Goal: Task Accomplishment & Management: Complete application form

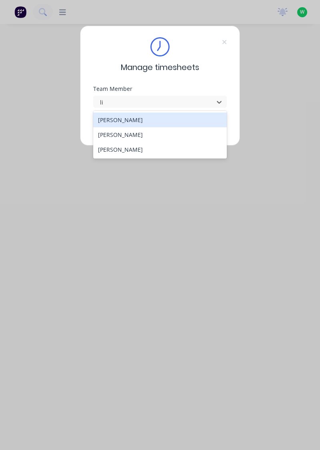
click at [155, 137] on div "[PERSON_NAME]" at bounding box center [160, 134] width 134 height 15
type input "li"
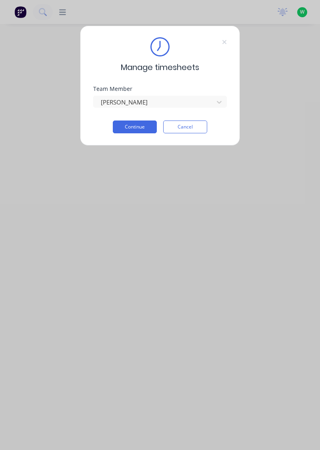
click at [135, 128] on button "Continue" at bounding box center [135, 126] width 44 height 13
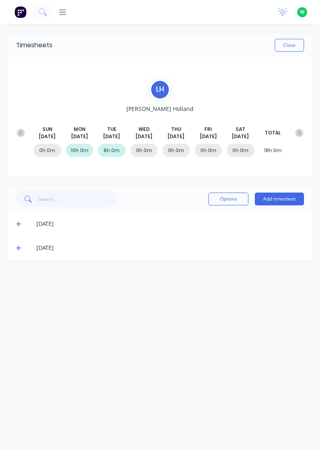
click at [18, 250] on icon at bounding box center [18, 248] width 5 height 6
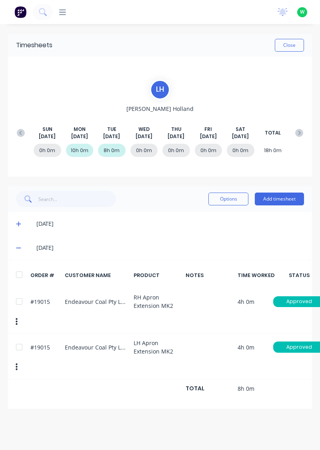
click at [283, 201] on button "Add timesheet" at bounding box center [279, 199] width 49 height 13
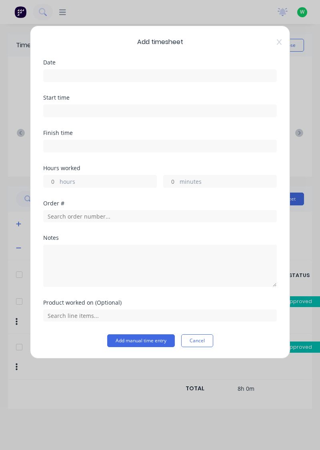
click at [123, 77] on input at bounding box center [160, 76] width 233 height 12
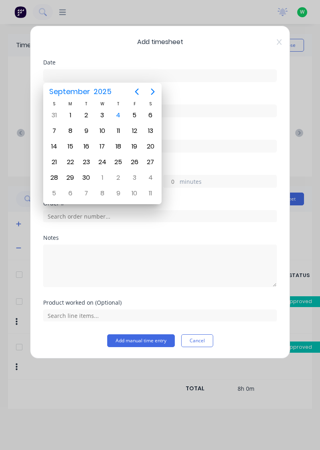
click at [104, 116] on div "3" at bounding box center [102, 115] width 12 height 12
type input "[DATE]"
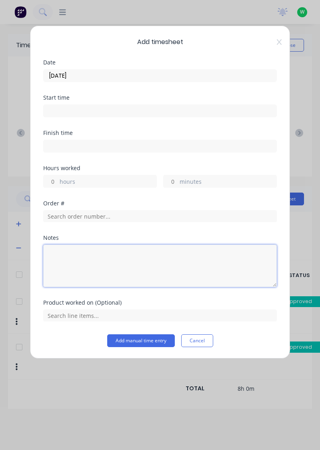
click at [104, 259] on textarea at bounding box center [160, 266] width 234 height 42
type textarea "tafe"
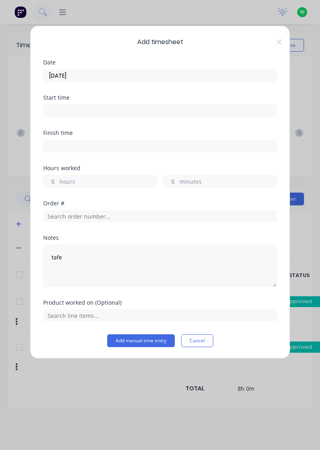
click at [102, 177] on label "hours" at bounding box center [108, 182] width 97 height 10
click at [58, 177] on input "hours" at bounding box center [51, 181] width 14 height 12
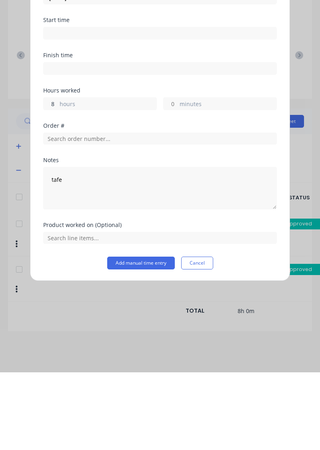
type input "8"
click at [145, 341] on button "Add manual time entry" at bounding box center [141, 340] width 68 height 13
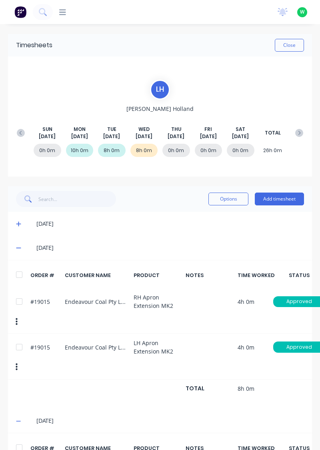
click at [284, 201] on button "Add timesheet" at bounding box center [279, 199] width 49 height 13
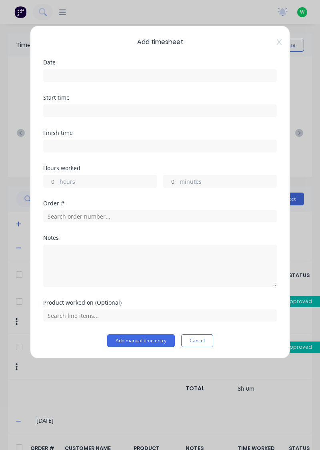
click at [280, 44] on icon at bounding box center [279, 42] width 5 height 6
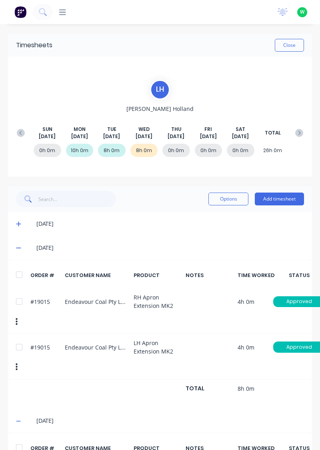
click at [282, 200] on button "Add timesheet" at bounding box center [279, 199] width 49 height 13
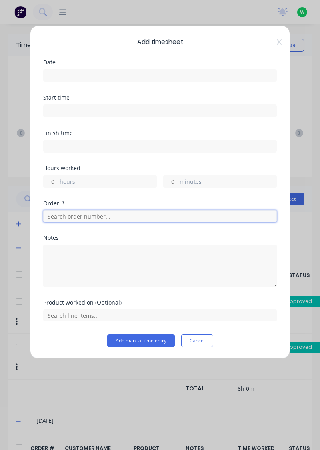
click at [122, 218] on input "text" at bounding box center [160, 216] width 234 height 12
type input "19015"
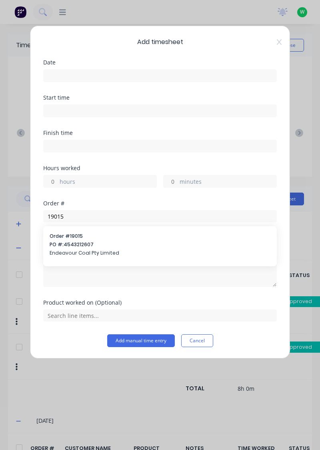
click at [91, 247] on div "Order # 19015 PO #: 4543212607 Endeavour Coal Pty Limited" at bounding box center [160, 246] width 221 height 26
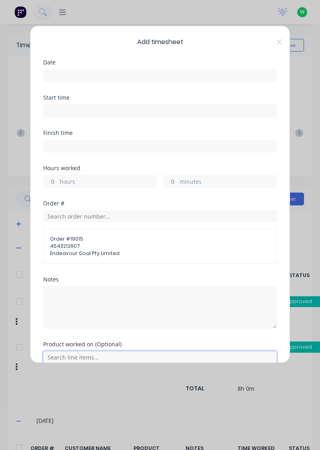
click at [91, 358] on input "text" at bounding box center [160, 357] width 234 height 12
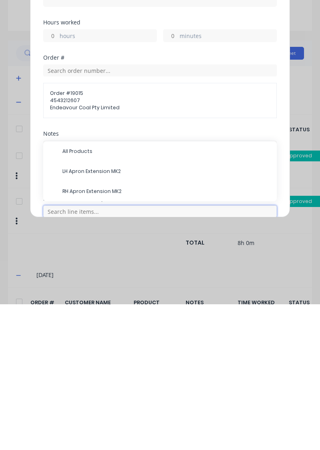
scroll to position [41, 0]
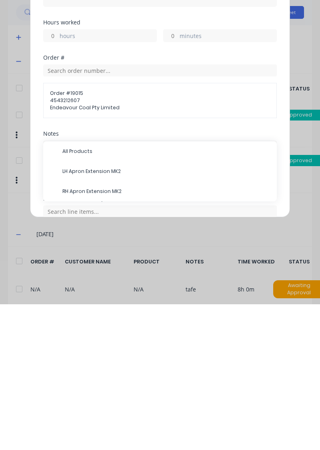
click at [121, 318] on span "LH Apron Extension MK2" at bounding box center [166, 316] width 208 height 7
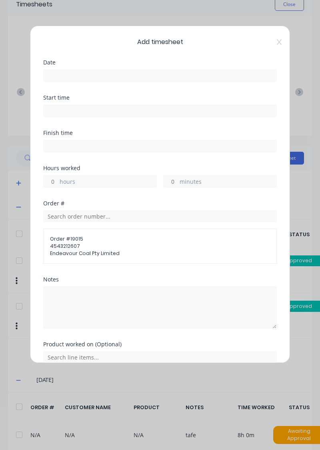
click at [106, 184] on label "hours" at bounding box center [108, 182] width 97 height 10
click at [58, 184] on input "hours" at bounding box center [51, 181] width 14 height 12
type input "5"
type input "4"
click at [87, 73] on input at bounding box center [160, 76] width 233 height 12
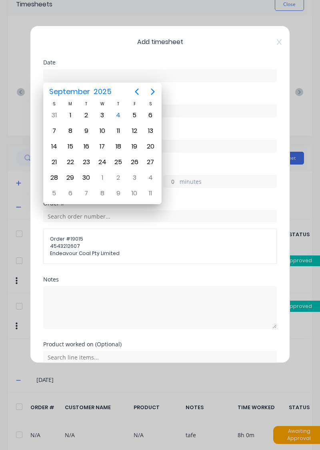
click at [122, 112] on div "4" at bounding box center [118, 115] width 12 height 12
type input "[DATE]"
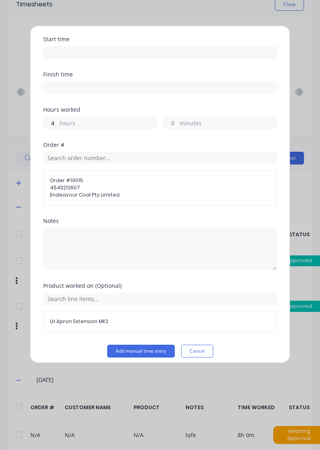
scroll to position [58, 0]
click at [152, 352] on button "Add manual time entry" at bounding box center [141, 351] width 68 height 13
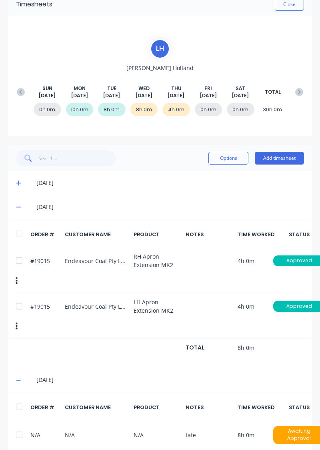
click at [280, 155] on button "Add timesheet" at bounding box center [279, 158] width 49 height 13
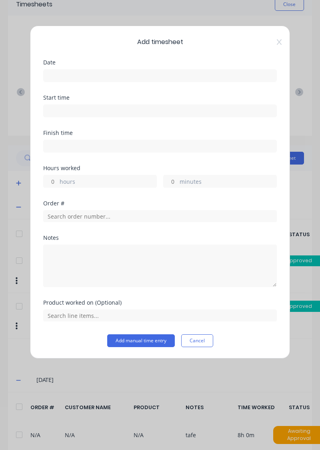
click at [122, 148] on input at bounding box center [160, 146] width 233 height 12
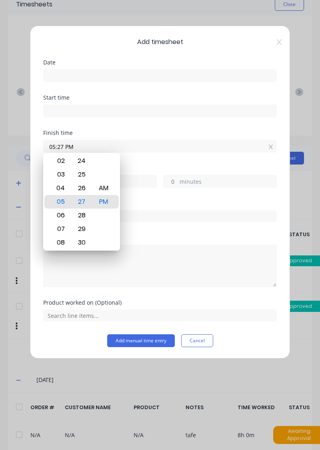
click at [264, 140] on input "05:27 PM" at bounding box center [160, 146] width 233 height 12
click at [267, 149] on input "05:27 PM" at bounding box center [160, 146] width 233 height 12
click at [270, 145] on icon at bounding box center [271, 147] width 4 height 6
type input "05:27 PM"
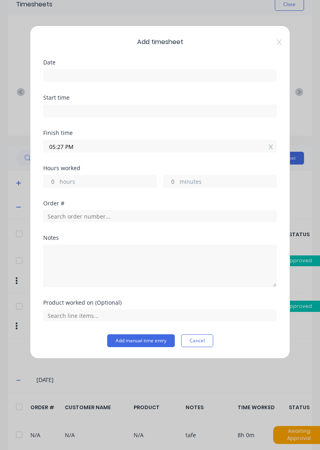
click at [272, 146] on icon at bounding box center [271, 147] width 4 height 5
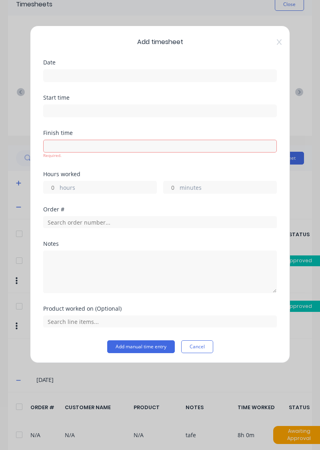
click at [277, 40] on icon at bounding box center [279, 42] width 5 height 6
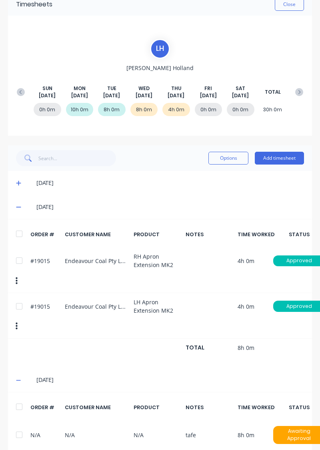
click at [300, 159] on button "Add timesheet" at bounding box center [279, 158] width 49 height 13
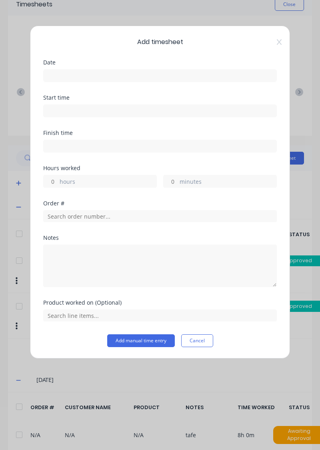
click at [109, 179] on label "hours" at bounding box center [108, 182] width 97 height 10
click at [58, 179] on input "hours" at bounding box center [51, 181] width 14 height 12
type input "4"
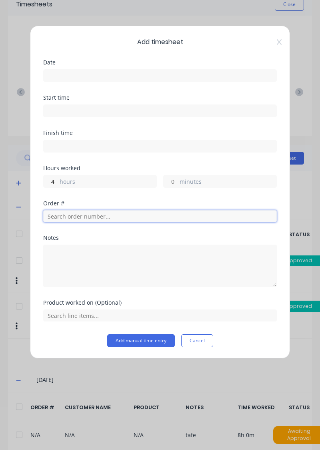
click at [137, 212] on input "text" at bounding box center [160, 216] width 234 height 12
type input "19015"
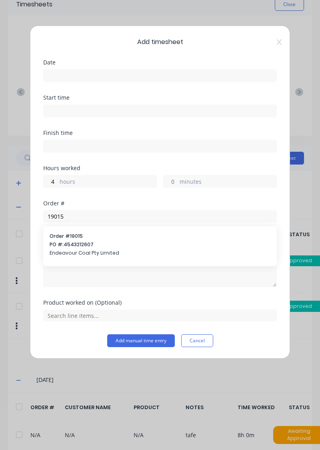
click at [115, 238] on span "Order # 19015" at bounding box center [160, 236] width 221 height 7
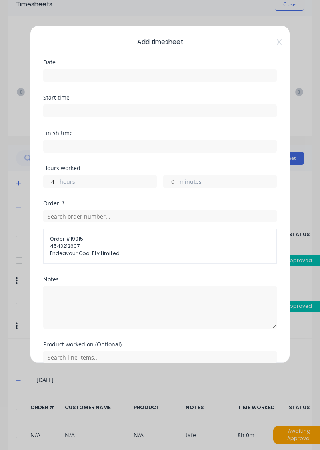
click at [143, 76] on input at bounding box center [160, 76] width 233 height 12
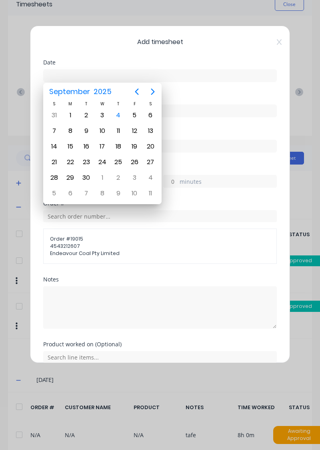
click at [119, 120] on div "4" at bounding box center [118, 115] width 12 height 12
type input "[DATE]"
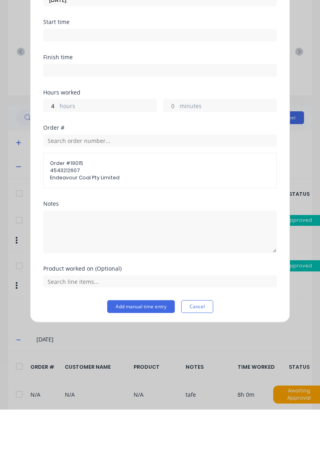
scroll to position [10, 0]
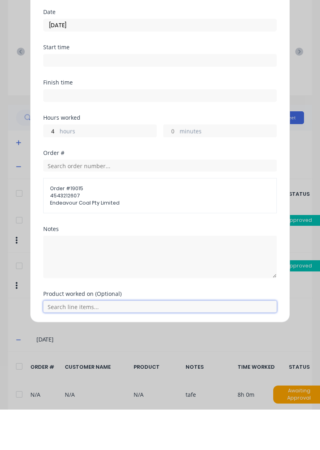
click at [132, 343] on input "text" at bounding box center [160, 347] width 234 height 12
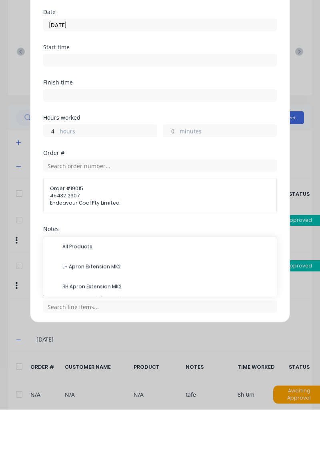
click at [148, 324] on span "RH Apron Extension MK2" at bounding box center [166, 326] width 208 height 7
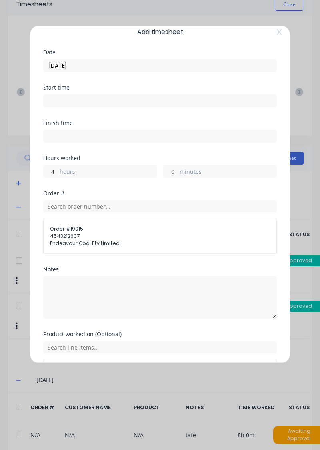
scroll to position [37, 0]
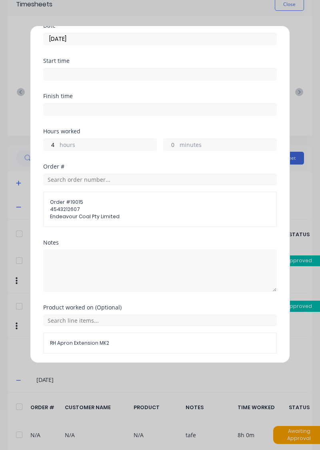
click at [156, 370] on button "Add manual time entry" at bounding box center [141, 372] width 68 height 13
